Goal: Check status: Check status

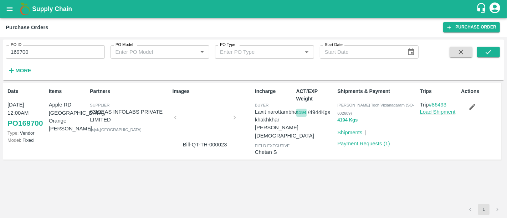
click at [303, 111] on button "4194" at bounding box center [302, 113] width 10 height 8
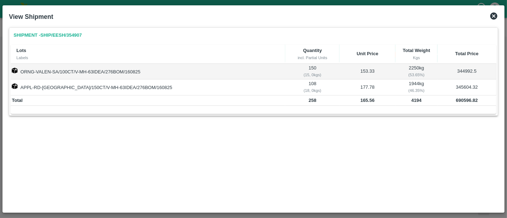
click at [492, 17] on icon at bounding box center [494, 15] width 7 height 7
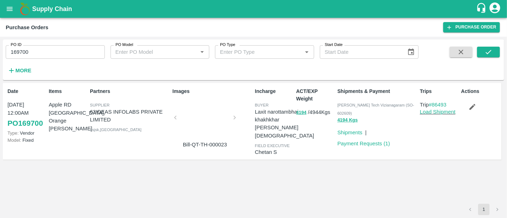
click at [67, 12] on h1 "Supply Chain" at bounding box center [254, 9] width 444 height 10
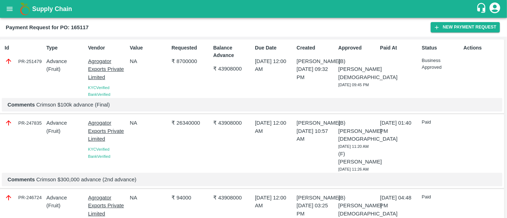
click at [36, 60] on div "PR-251479" at bounding box center [24, 61] width 39 height 8
copy div "PR-251479"
click at [183, 59] on p "₹ 8700000" at bounding box center [191, 61] width 39 height 8
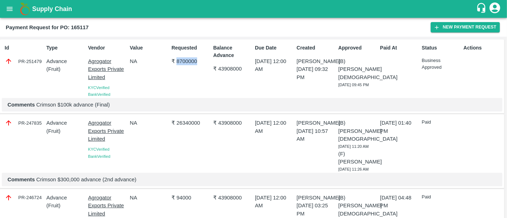
click at [183, 59] on p "₹ 8700000" at bounding box center [191, 61] width 39 height 8
copy p "8700000"
click at [248, 87] on div "Balance Advance ₹ 43908000" at bounding box center [232, 69] width 42 height 57
click at [183, 122] on p "₹ 26340000" at bounding box center [191, 123] width 39 height 8
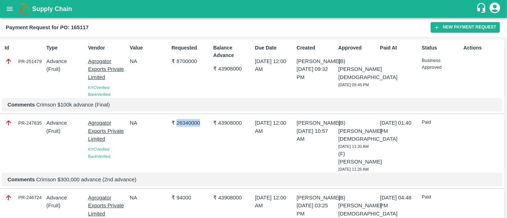
click at [183, 122] on p "₹ 26340000" at bounding box center [191, 123] width 39 height 8
copy p "26340000"
click at [192, 146] on div "₹ 26340000" at bounding box center [190, 144] width 42 height 56
drag, startPoint x: 169, startPoint y: 125, endPoint x: 313, endPoint y: 139, distance: 144.5
click at [313, 139] on div "PR-247835 Advance ( Fruit ) Agrogator Exports Private Limited KYC Verified Bank…" at bounding box center [252, 152] width 505 height 74
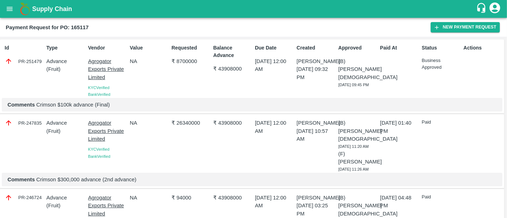
click at [313, 139] on p "[DATE] 10:57 AM" at bounding box center [316, 135] width 39 height 16
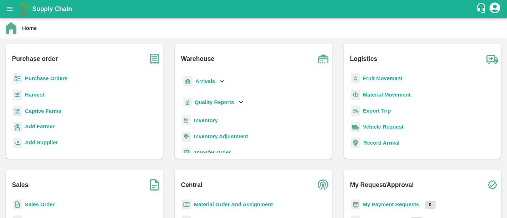
click at [367, 206] on b "My Payment Requests" at bounding box center [391, 205] width 56 height 6
